Goal: Contribute content

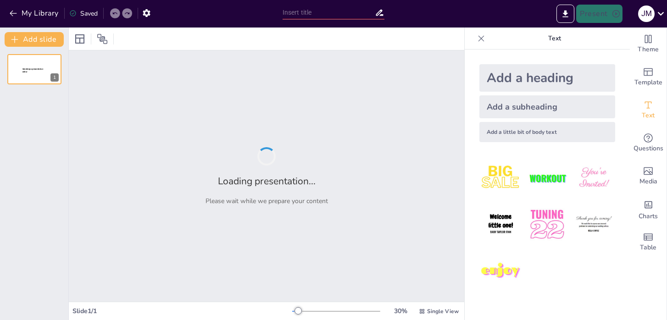
type input "Understanding Animal Adaptations: Structures for Survival"
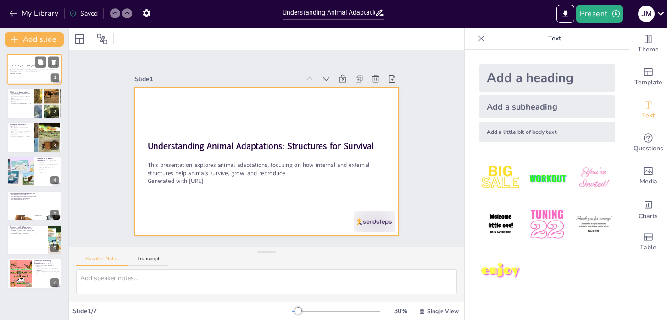
click at [30, 63] on div at bounding box center [34, 69] width 55 height 31
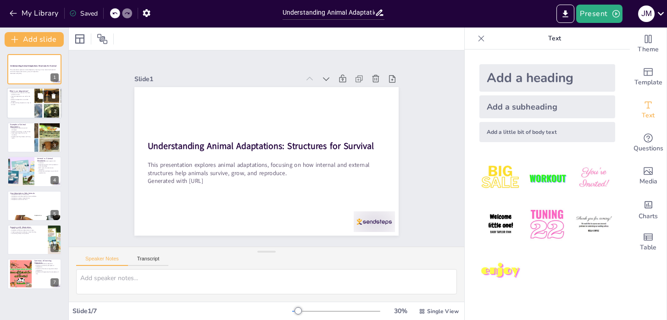
click at [27, 102] on p "Understanding adaptations is key to survival." at bounding box center [21, 103] width 22 height 3
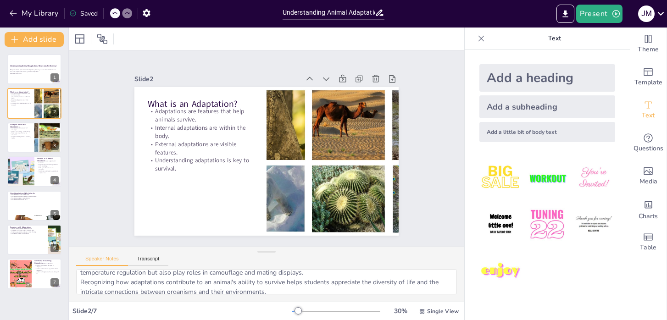
scroll to position [60, 0]
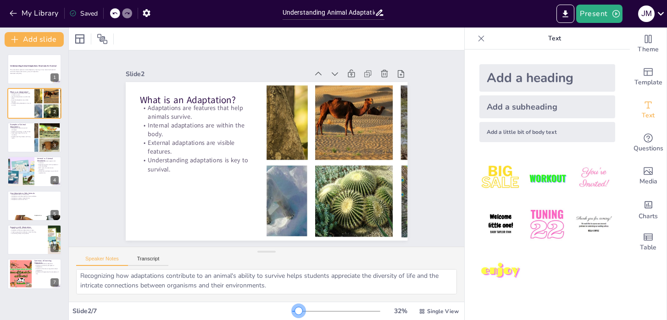
click at [299, 308] on div at bounding box center [298, 311] width 7 height 7
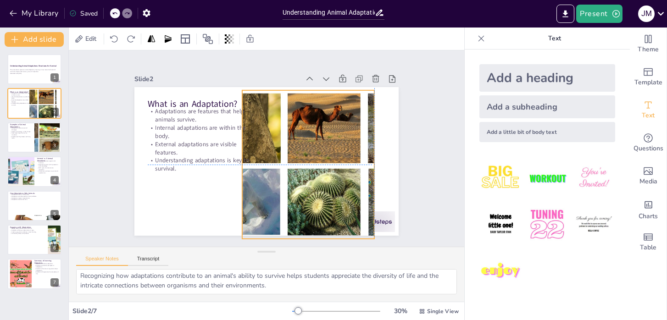
drag, startPoint x: 354, startPoint y: 205, endPoint x: 327, endPoint y: 206, distance: 26.6
click at [327, 206] on div at bounding box center [308, 164] width 227 height 149
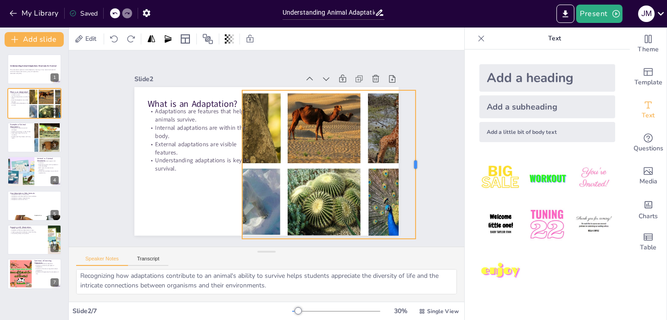
drag, startPoint x: 374, startPoint y: 164, endPoint x: 415, endPoint y: 159, distance: 41.6
click at [416, 159] on div at bounding box center [419, 164] width 7 height 149
click at [26, 136] on p "Giraffes reach high leaves with long necks." at bounding box center [21, 137] width 22 height 3
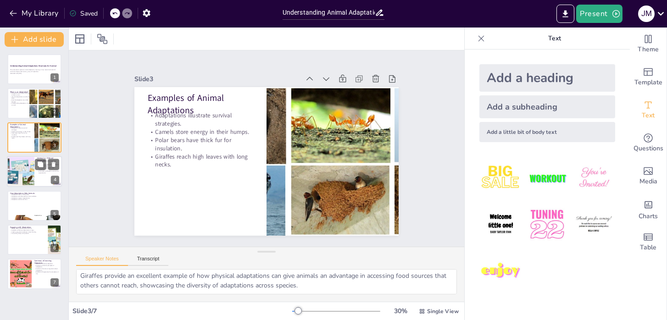
click at [28, 169] on div at bounding box center [20, 171] width 59 height 31
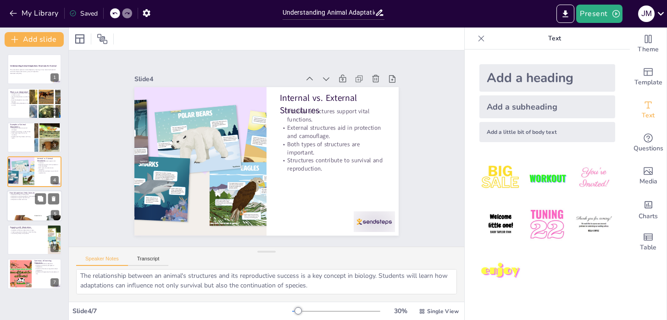
click at [26, 208] on div at bounding box center [34, 206] width 55 height 31
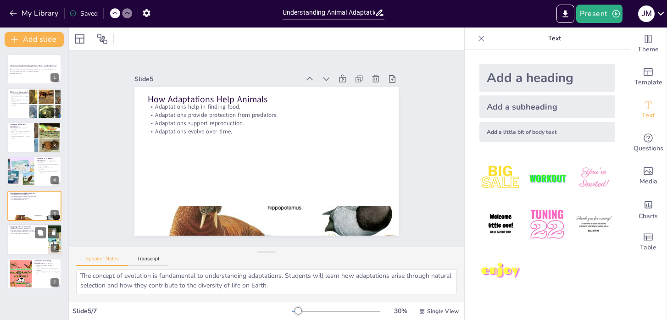
click at [21, 244] on div at bounding box center [34, 239] width 55 height 31
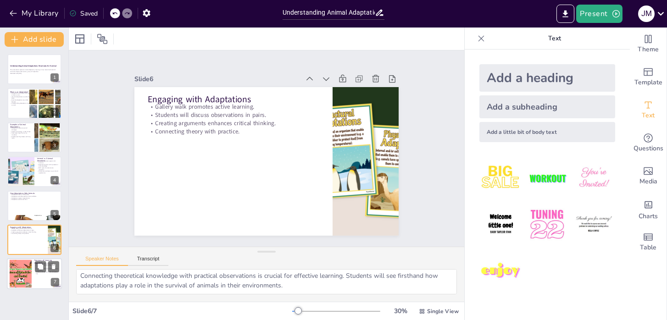
click at [24, 276] on div at bounding box center [21, 274] width 50 height 28
type textarea "Defining adaptation is a foundational skill that students will develop. It sets…"
